Goal: Entertainment & Leisure: Consume media (video, audio)

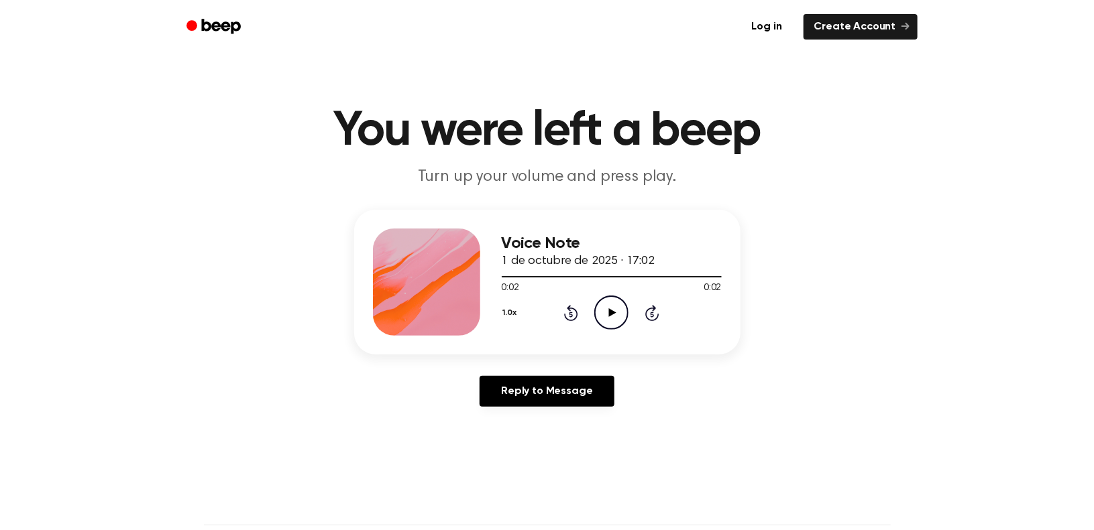
click at [612, 309] on icon "Play Audio" at bounding box center [611, 313] width 34 height 34
click at [616, 313] on icon at bounding box center [612, 312] width 7 height 9
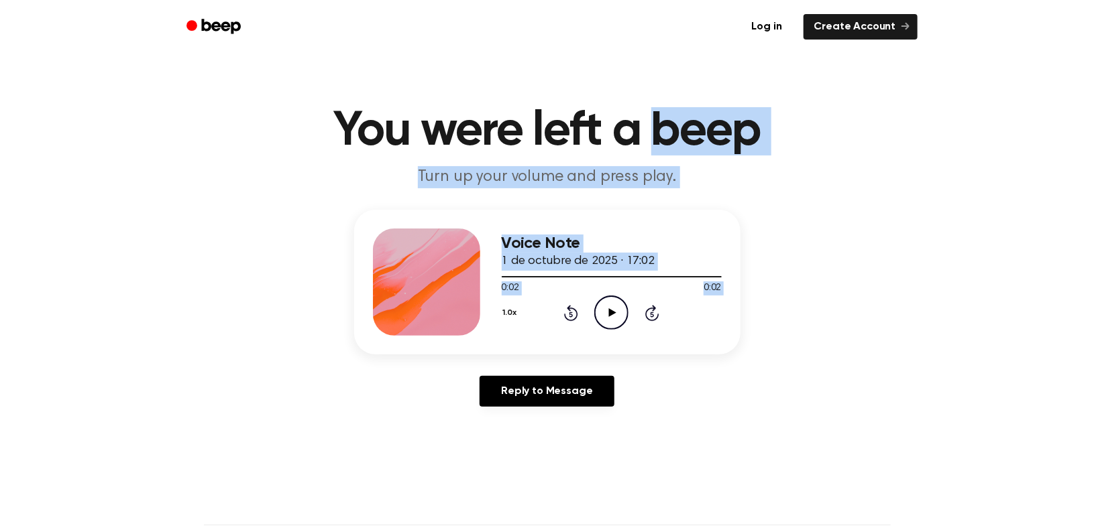
drag, startPoint x: 616, startPoint y: 313, endPoint x: 663, endPoint y: -20, distance: 336.0
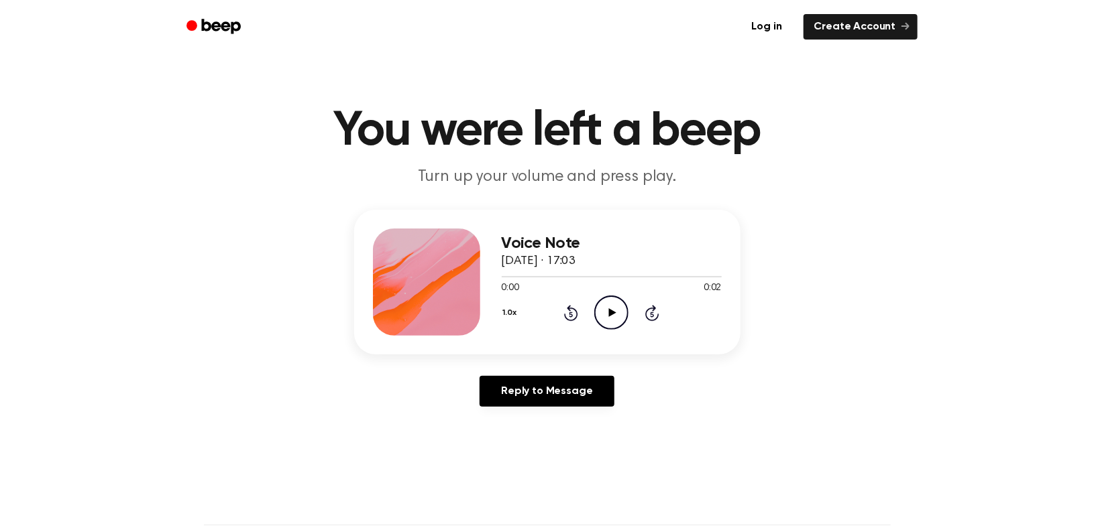
click at [610, 304] on icon "Play Audio" at bounding box center [611, 313] width 34 height 34
click at [607, 313] on icon "Play Audio" at bounding box center [611, 313] width 34 height 34
click at [606, 313] on icon "Play Audio" at bounding box center [611, 313] width 34 height 34
click at [607, 310] on icon "Play Audio" at bounding box center [611, 313] width 34 height 34
click at [612, 311] on icon at bounding box center [612, 312] width 7 height 9
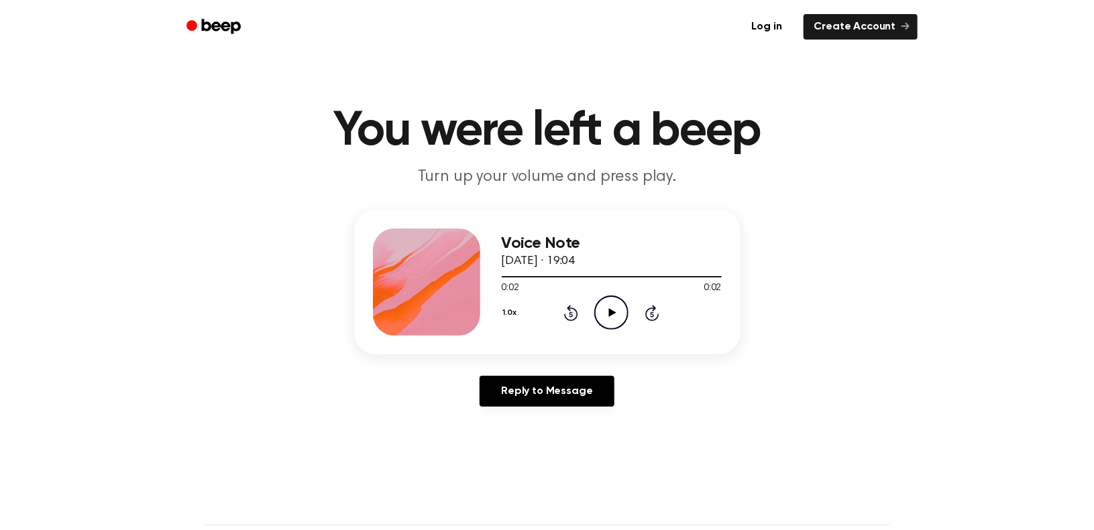
click at [602, 311] on icon "Play Audio" at bounding box center [611, 313] width 34 height 34
click at [598, 311] on icon "Play Audio" at bounding box center [611, 313] width 34 height 34
click at [602, 311] on icon "Play Audio" at bounding box center [611, 313] width 34 height 34
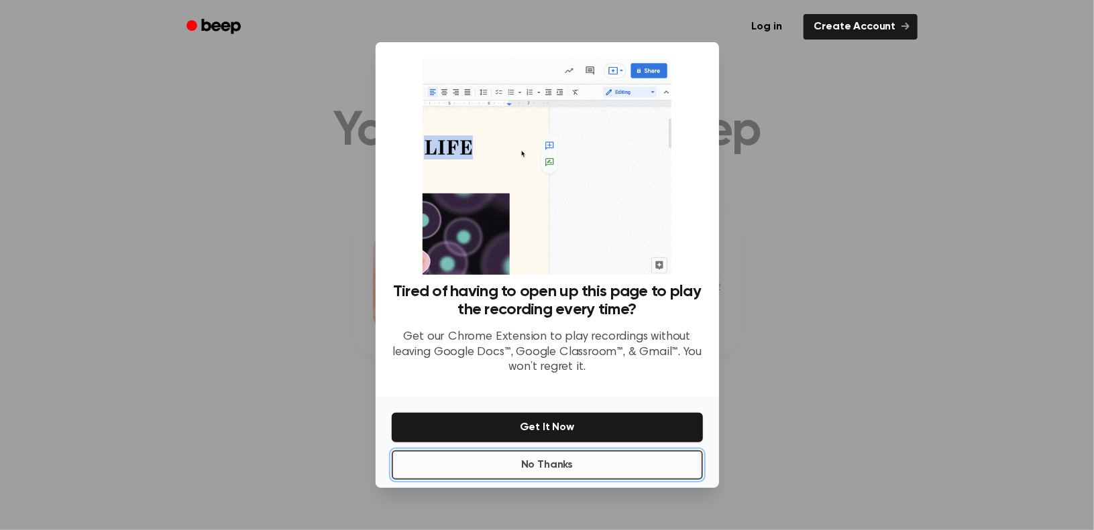
click at [508, 468] on button "No Thanks" at bounding box center [547, 466] width 311 height 30
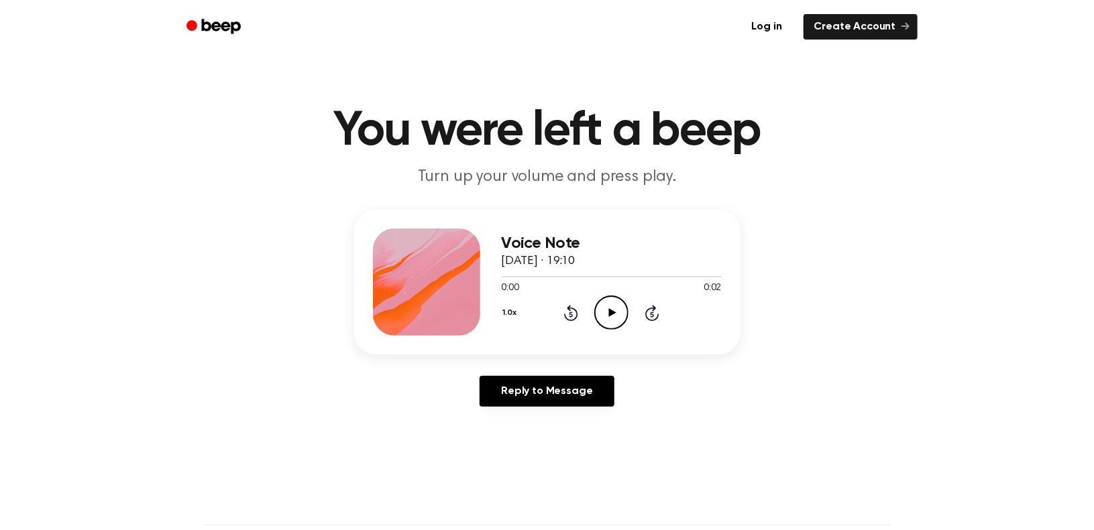
click at [615, 312] on icon at bounding box center [612, 312] width 7 height 9
click at [622, 301] on circle at bounding box center [611, 312] width 33 height 33
click at [604, 313] on icon "Play Audio" at bounding box center [611, 313] width 34 height 34
click at [610, 309] on icon "Play Audio" at bounding box center [611, 313] width 34 height 34
click at [618, 317] on icon "Play Audio" at bounding box center [611, 313] width 34 height 34
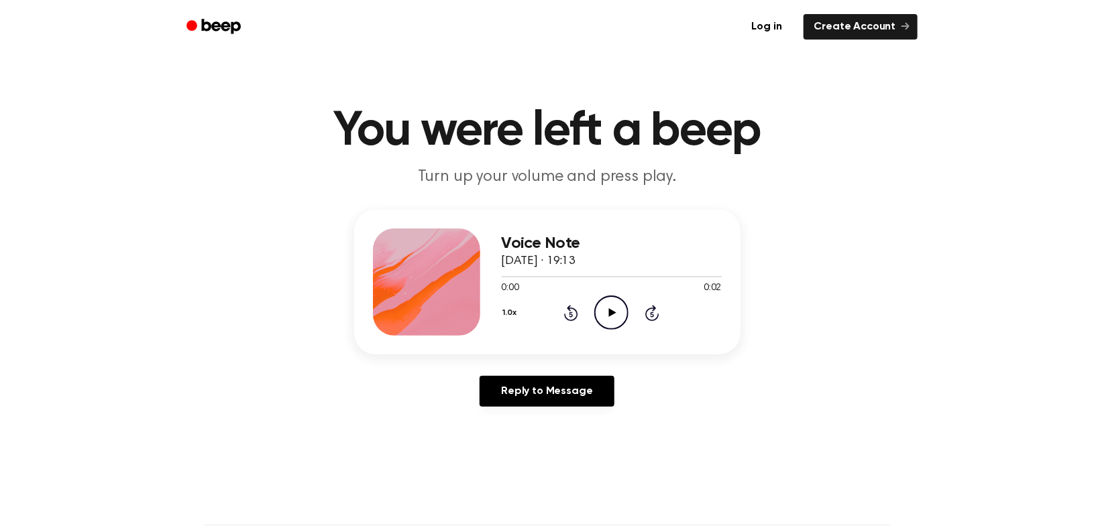
click at [608, 313] on icon "Play Audio" at bounding box center [611, 313] width 34 height 34
click at [610, 321] on icon "Play Audio" at bounding box center [611, 313] width 34 height 34
click at [608, 311] on icon "Play Audio" at bounding box center [611, 313] width 34 height 34
click at [602, 304] on icon "Play Audio" at bounding box center [611, 313] width 34 height 34
click at [600, 311] on icon "Play Audio" at bounding box center [611, 313] width 34 height 34
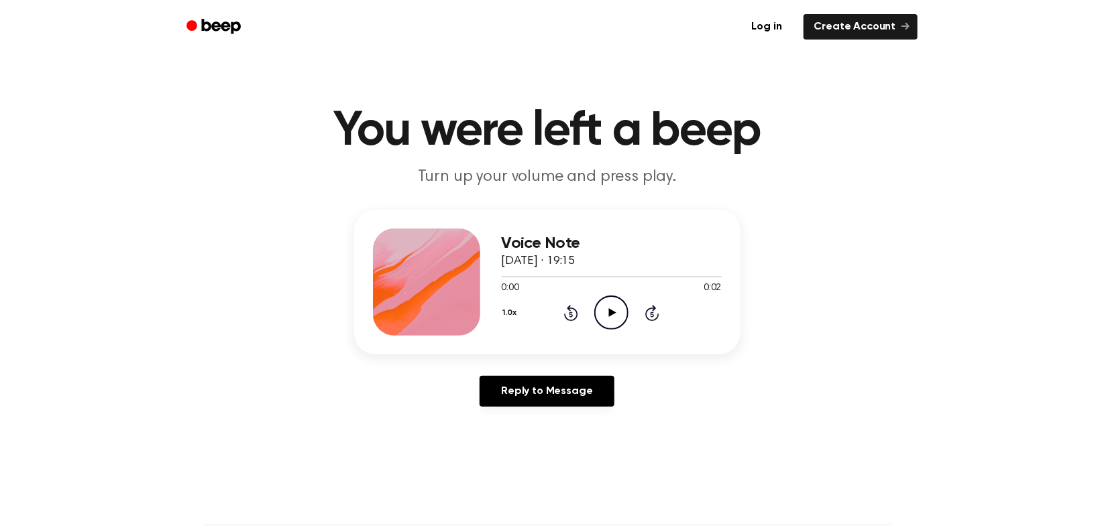
click at [605, 309] on icon "Play Audio" at bounding box center [611, 313] width 34 height 34
click at [611, 319] on icon "Play Audio" at bounding box center [611, 313] width 34 height 34
click at [609, 316] on icon at bounding box center [612, 312] width 7 height 9
click at [615, 308] on icon "Play Audio" at bounding box center [611, 313] width 34 height 34
click at [605, 307] on icon "Play Audio" at bounding box center [611, 313] width 34 height 34
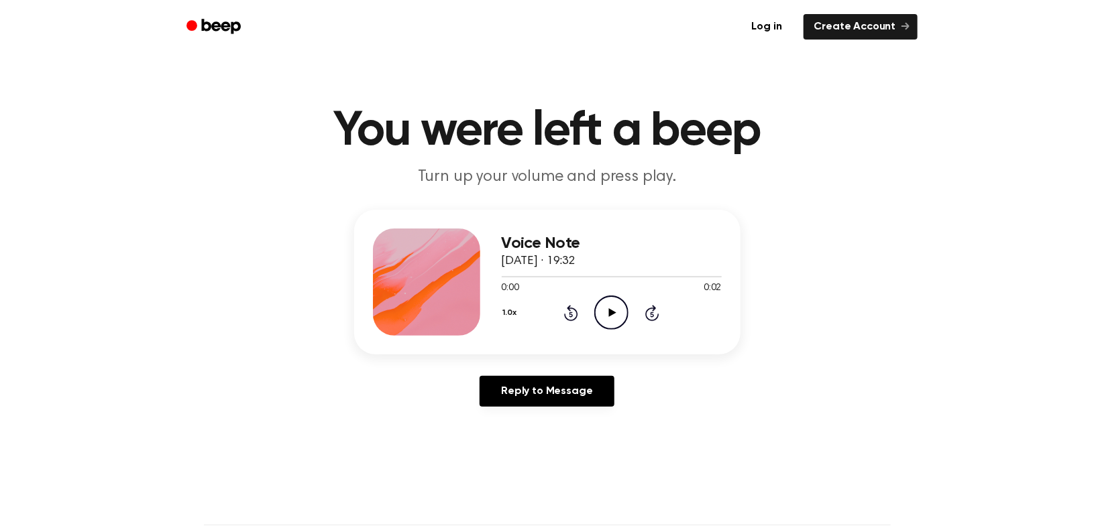
click at [610, 313] on icon at bounding box center [612, 312] width 7 height 9
click at [612, 312] on icon at bounding box center [612, 312] width 7 height 9
click at [610, 314] on icon at bounding box center [612, 312] width 7 height 9
click at [608, 307] on icon "Play Audio" at bounding box center [611, 313] width 34 height 34
click at [604, 304] on icon "Play Audio" at bounding box center [611, 313] width 34 height 34
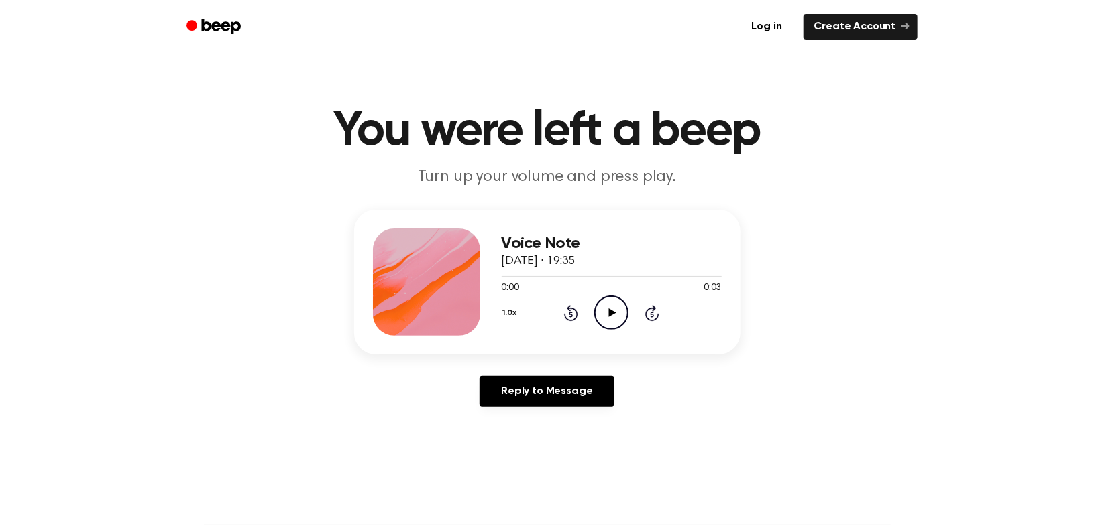
click at [622, 309] on icon "Play Audio" at bounding box center [611, 313] width 34 height 34
click at [608, 302] on icon "Play Audio" at bounding box center [611, 313] width 34 height 34
click at [614, 315] on icon "Play Audio" at bounding box center [611, 313] width 34 height 34
click at [605, 313] on icon "Play Audio" at bounding box center [611, 313] width 34 height 34
click at [590, 318] on div "1.0x Rewind 5 seconds Play Audio Skip 5 seconds" at bounding box center [612, 313] width 220 height 34
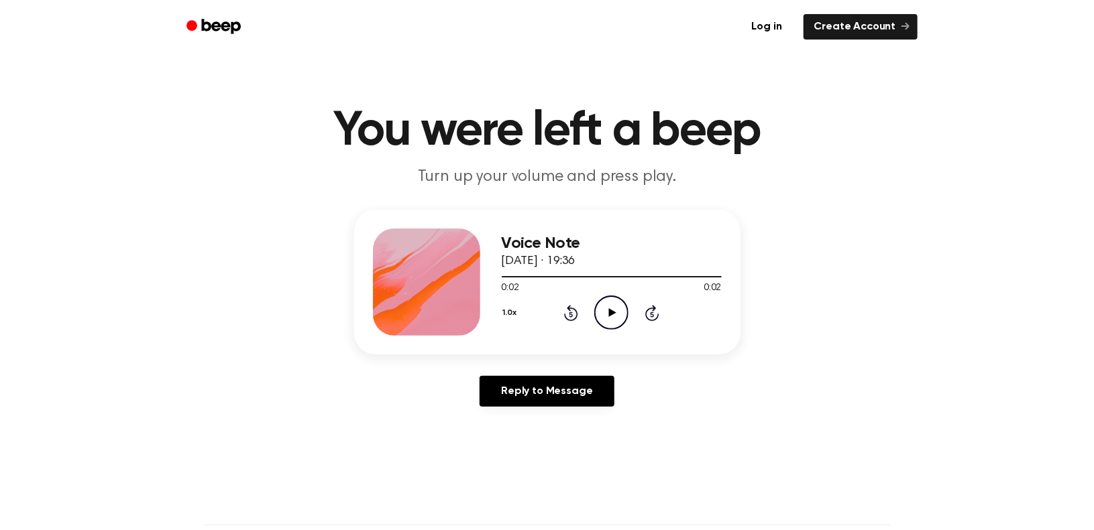
click at [612, 314] on icon at bounding box center [612, 312] width 7 height 9
click at [613, 308] on icon "Play Audio" at bounding box center [611, 313] width 34 height 34
click at [614, 312] on icon at bounding box center [612, 312] width 7 height 9
click at [615, 307] on icon "Play Audio" at bounding box center [611, 313] width 34 height 34
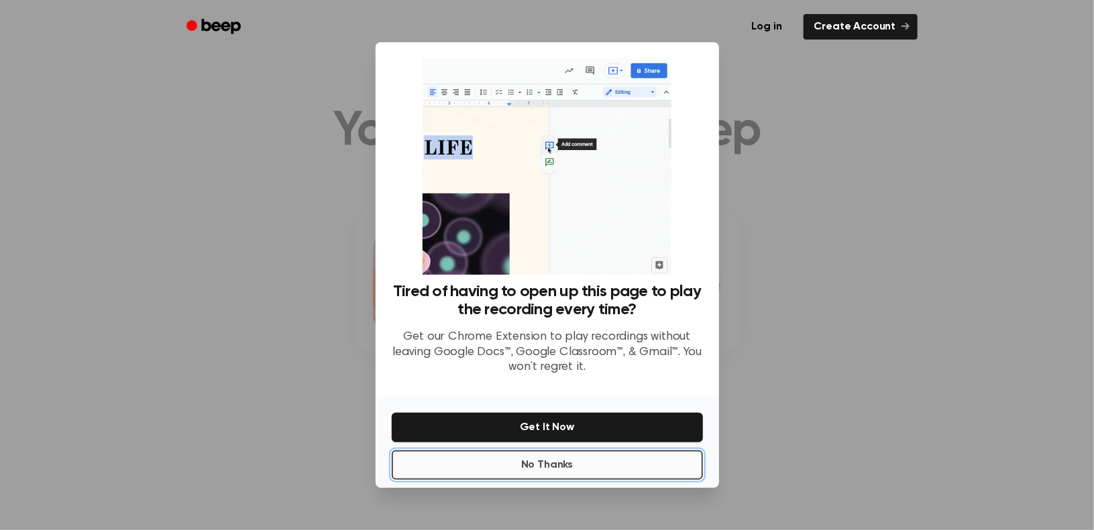
click at [531, 470] on button "No Thanks" at bounding box center [547, 466] width 311 height 30
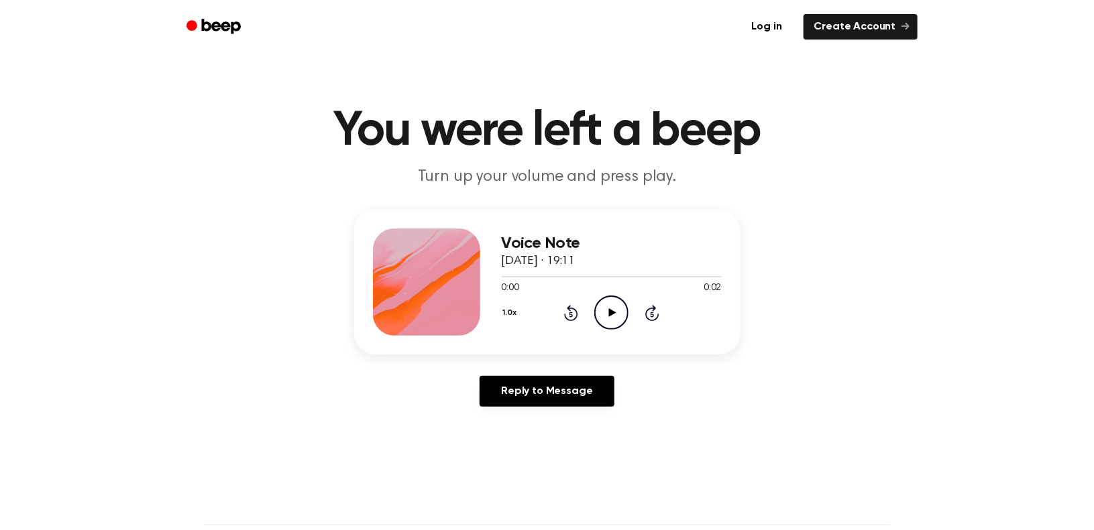
click at [615, 321] on icon "Play Audio" at bounding box center [611, 313] width 34 height 34
click at [609, 306] on icon "Play Audio" at bounding box center [611, 313] width 34 height 34
click at [605, 313] on icon "Play Audio" at bounding box center [611, 313] width 34 height 34
click at [617, 318] on icon "Play Audio" at bounding box center [611, 313] width 34 height 34
click at [606, 311] on icon "Play Audio" at bounding box center [611, 313] width 34 height 34
